Goal: Complete application form

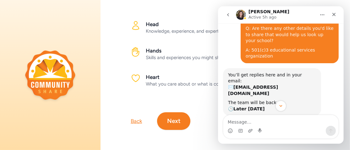
scroll to position [137, 0]
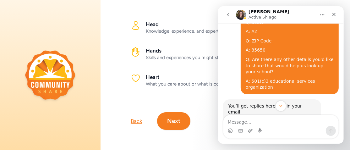
click at [241, 14] on img "Intercom messenger" at bounding box center [240, 15] width 10 height 10
click at [322, 13] on icon "Home" at bounding box center [321, 14] width 5 height 5
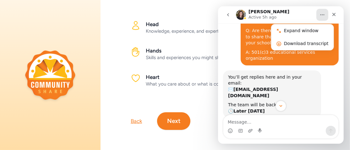
scroll to position [231, 0]
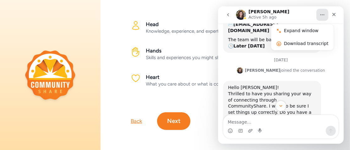
click at [173, 115] on button "Next" at bounding box center [173, 121] width 33 height 18
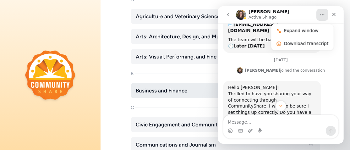
scroll to position [126, 0]
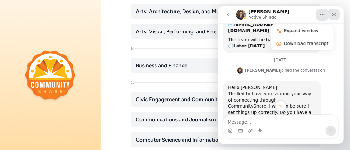
click at [334, 16] on icon "Close" at bounding box center [333, 14] width 5 height 5
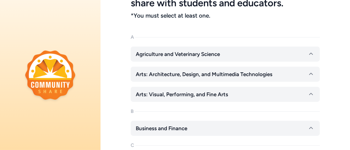
scroll to position [94, 0]
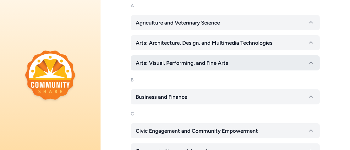
click at [156, 63] on span "Arts: Visual, Performing, and Fine Arts" at bounding box center [182, 63] width 92 height 8
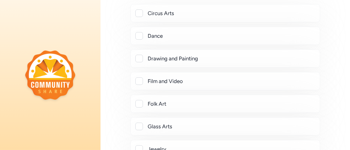
scroll to position [157, 0]
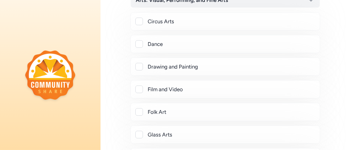
click at [138, 66] on div at bounding box center [139, 67] width 8 height 8
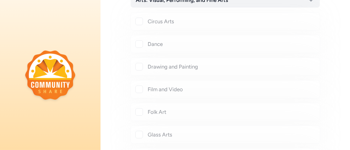
checkbox input "true"
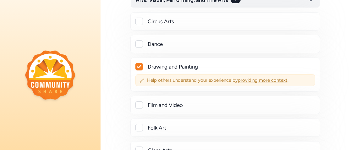
click at [258, 80] on span "providing more context" at bounding box center [263, 80] width 50 height 6
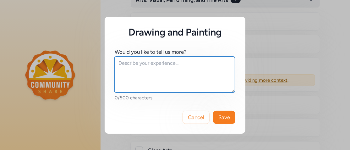
click at [127, 65] on textarea at bounding box center [174, 74] width 120 height 36
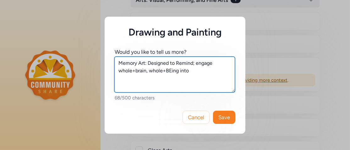
click at [215, 66] on textarea "Memory Art: Designed to Remind; engage whole+brain, whole+BEing into" at bounding box center [174, 74] width 120 height 36
click at [213, 69] on textarea "Memory Art: Designed to Remind; engage & empower whole+brain, whole+BEing into" at bounding box center [174, 74] width 120 height 36
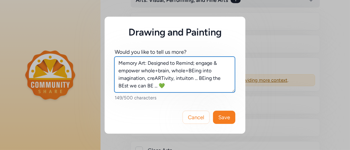
click at [217, 70] on textarea "Memory Art: Designed to Remind; engage & empower whole+brain, whole+BEing into …" at bounding box center [174, 74] width 120 height 36
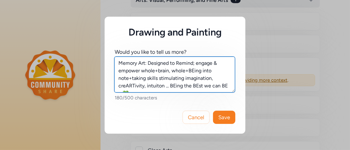
click at [164, 84] on textarea "Memory Art: Designed to Remind; engage & empower whole+brain, whole+BEing into …" at bounding box center [174, 74] width 120 height 36
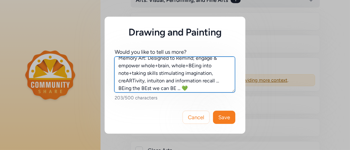
scroll to position [8, 0]
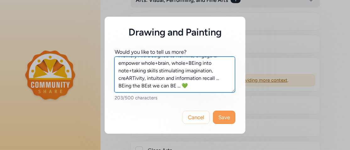
type textarea "Memory Art: Designed to Remind; engage & empower whole+brain, whole+BEing into …"
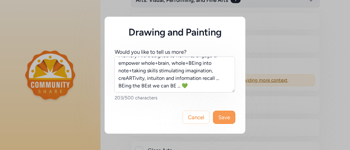
click at [224, 115] on span "Save" at bounding box center [224, 117] width 12 height 8
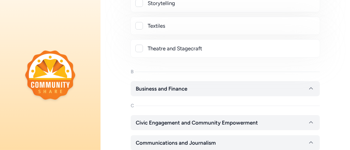
scroll to position [596, 0]
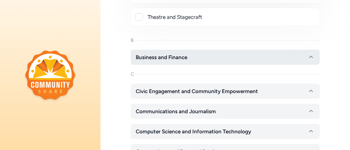
click at [194, 50] on button "Business and Finance" at bounding box center [225, 57] width 189 height 15
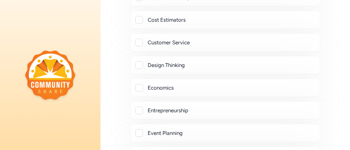
scroll to position [784, 0]
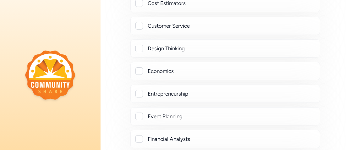
click at [142, 67] on div "Economics" at bounding box center [225, 71] width 179 height 8
click at [141, 67] on div at bounding box center [139, 71] width 8 height 8
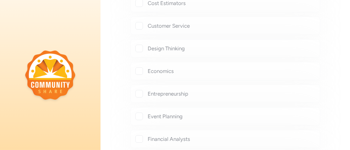
checkbox input "true"
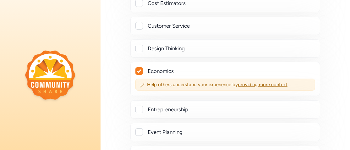
click at [139, 105] on div at bounding box center [139, 109] width 8 height 8
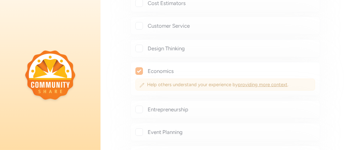
checkbox input "true"
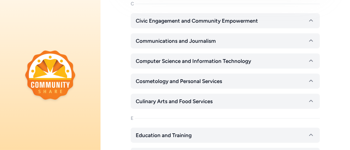
scroll to position [1349, 0]
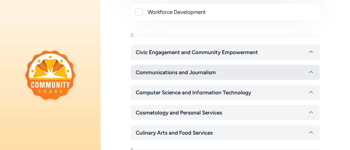
click at [189, 68] on span "Communications and Journalism" at bounding box center [176, 72] width 80 height 8
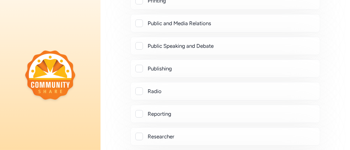
scroll to position [1569, 0]
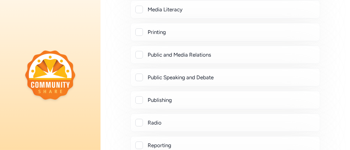
click at [143, 73] on div "Public Speaking and Debate" at bounding box center [225, 77] width 179 height 8
click at [141, 73] on div at bounding box center [139, 77] width 8 height 8
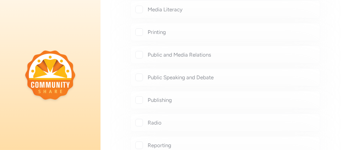
checkbox input "true"
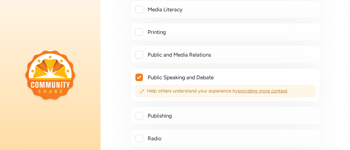
click at [245, 88] on span "providing more context" at bounding box center [263, 91] width 50 height 6
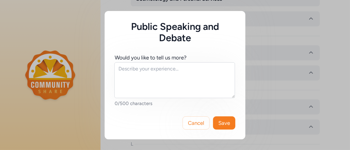
scroll to position [1949, 0]
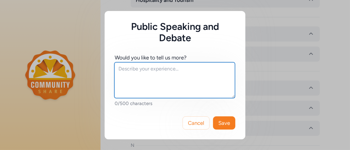
click at [162, 72] on textarea at bounding box center [174, 80] width 120 height 36
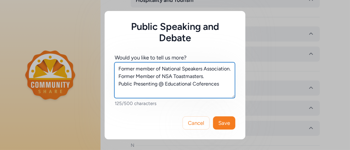
click at [198, 82] on textarea "Former member of National Speakers Association. Former Member of NSA Toastmaste…" at bounding box center [174, 80] width 120 height 36
click at [165, 83] on textarea "Former member of National Speakers Association. Former Member of NSA Toastmaste…" at bounding box center [174, 80] width 120 height 36
type textarea "Former member of National Speakers Association. Former Member of NSA Toastmaste…"
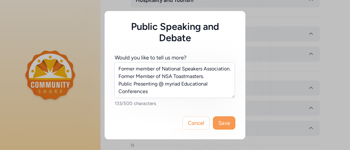
click at [220, 119] on span "Save" at bounding box center [224, 123] width 12 height 8
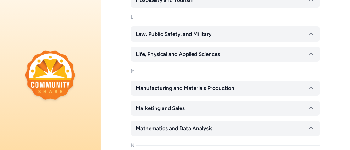
scroll to position [1956, 0]
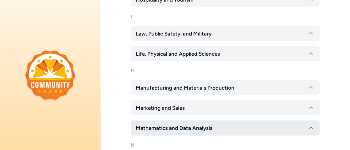
click at [182, 124] on span "Mathematics and Data Analysis" at bounding box center [174, 128] width 77 height 8
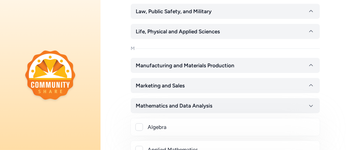
scroll to position [1987, 0]
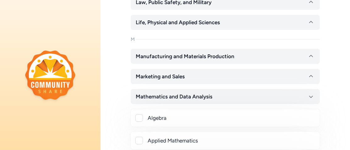
click at [140, 114] on div at bounding box center [139, 118] width 8 height 8
checkbox input "true"
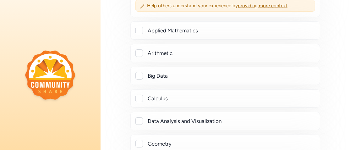
scroll to position [2144, 0]
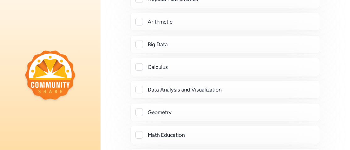
click at [139, 108] on div at bounding box center [139, 112] width 8 height 8
checkbox input "true"
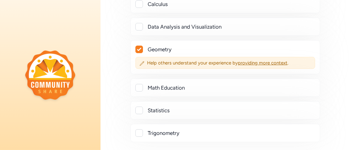
scroll to position [2238, 0]
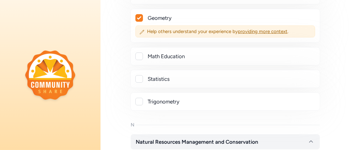
click at [142, 52] on div at bounding box center [139, 56] width 8 height 8
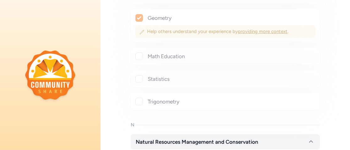
checkbox input "true"
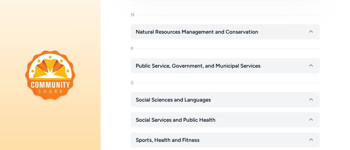
scroll to position [2395, 0]
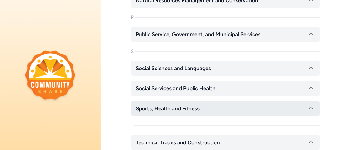
click at [190, 104] on span "Sports, Health and Fitness" at bounding box center [168, 108] width 64 height 8
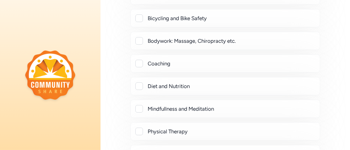
scroll to position [2552, 0]
click at [141, 104] on div at bounding box center [139, 108] width 8 height 8
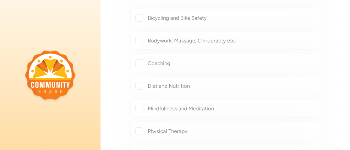
checkbox input "true"
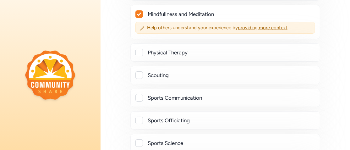
scroll to position [2677, 0]
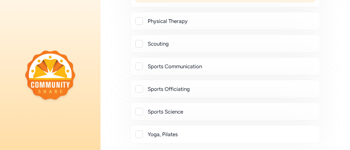
click at [138, 85] on div at bounding box center [139, 89] width 8 height 8
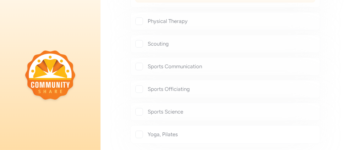
checkbox input "true"
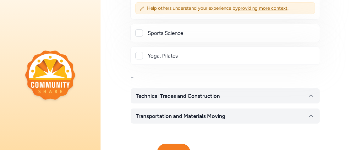
scroll to position [2740, 0]
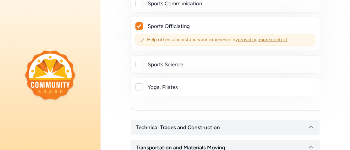
click at [184, 36] on span "Help others understand your experience by providing more context ." at bounding box center [229, 39] width 164 height 6
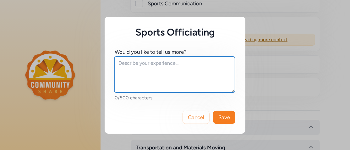
click at [142, 73] on textarea at bounding box center [174, 74] width 120 height 36
type textarea "S"
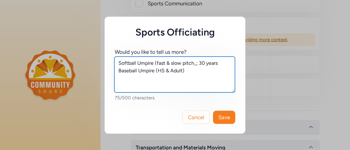
click at [195, 63] on textarea "Softball Umpire (fast & slow pitch_; 30 years Baseball Umpire (HS & Adult)" at bounding box center [174, 74] width 120 height 36
click at [187, 72] on textarea "Softball Umpire (fast & slow pitch); 30 years Baseball Umpire (HS & Adult)" at bounding box center [174, 74] width 120 height 36
click at [165, 78] on textarea "Softball Umpire (fast & slow pitch); 30 years Baseball Umpire (HS & Adult); 30 …" at bounding box center [174, 74] width 120 height 36
click at [195, 80] on textarea "Softball Umpire (fast & slow pitch); 30 years Baseball Umpire (HS & Adult); 30 …" at bounding box center [174, 74] width 120 height 36
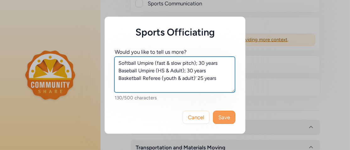
type textarea "Softball Umpire (fast & slow pitch); 30 years Baseball Umpire (HS & Adult); 30 …"
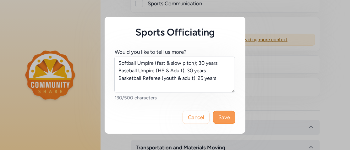
click at [227, 118] on span "Save" at bounding box center [224, 117] width 12 height 8
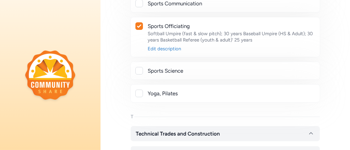
click at [137, 67] on div at bounding box center [139, 71] width 8 height 8
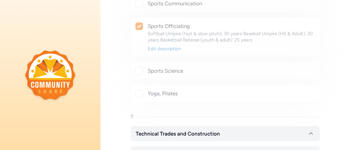
checkbox input "true"
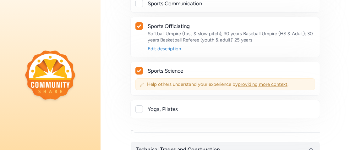
click at [243, 81] on span "providing more context" at bounding box center [263, 84] width 50 height 6
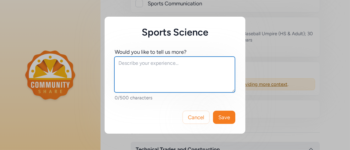
click at [155, 67] on textarea at bounding box center [174, 74] width 120 height 36
click at [143, 71] on textarea "M.S. Degree ---> Sport Psychology PhD (began) ---" at bounding box center [174, 74] width 120 height 36
click at [161, 69] on textarea "M.S. Degree ---> Sport Psychology PhD (in process) ---" at bounding box center [174, 74] width 120 height 36
click at [162, 71] on textarea "M.S. Degree ---> Sport Psychology PhD (in process) ---" at bounding box center [174, 74] width 120 height 36
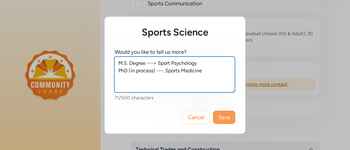
type textarea "M.S. Degree ---> Sport Psychology PhD (in process) ---. Sports Medicine"
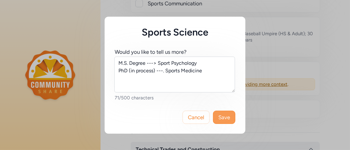
click at [225, 116] on span "Save" at bounding box center [224, 117] width 12 height 8
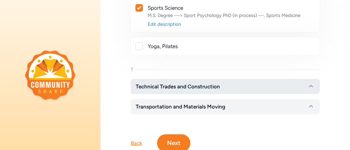
scroll to position [2805, 0]
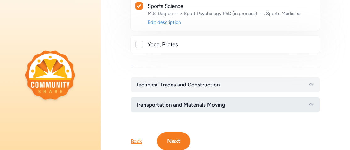
click at [173, 101] on span "Transportation and Materials Moving" at bounding box center [180, 105] width 89 height 8
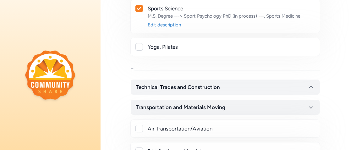
scroll to position [2769, 0]
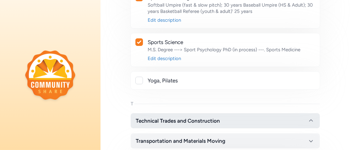
click at [164, 117] on span "Technical Trades and Construction" at bounding box center [178, 121] width 84 height 8
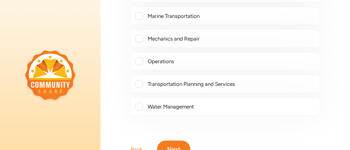
scroll to position [3462, 0]
click at [176, 140] on button "Next" at bounding box center [173, 149] width 33 height 18
